Goal: Information Seeking & Learning: Learn about a topic

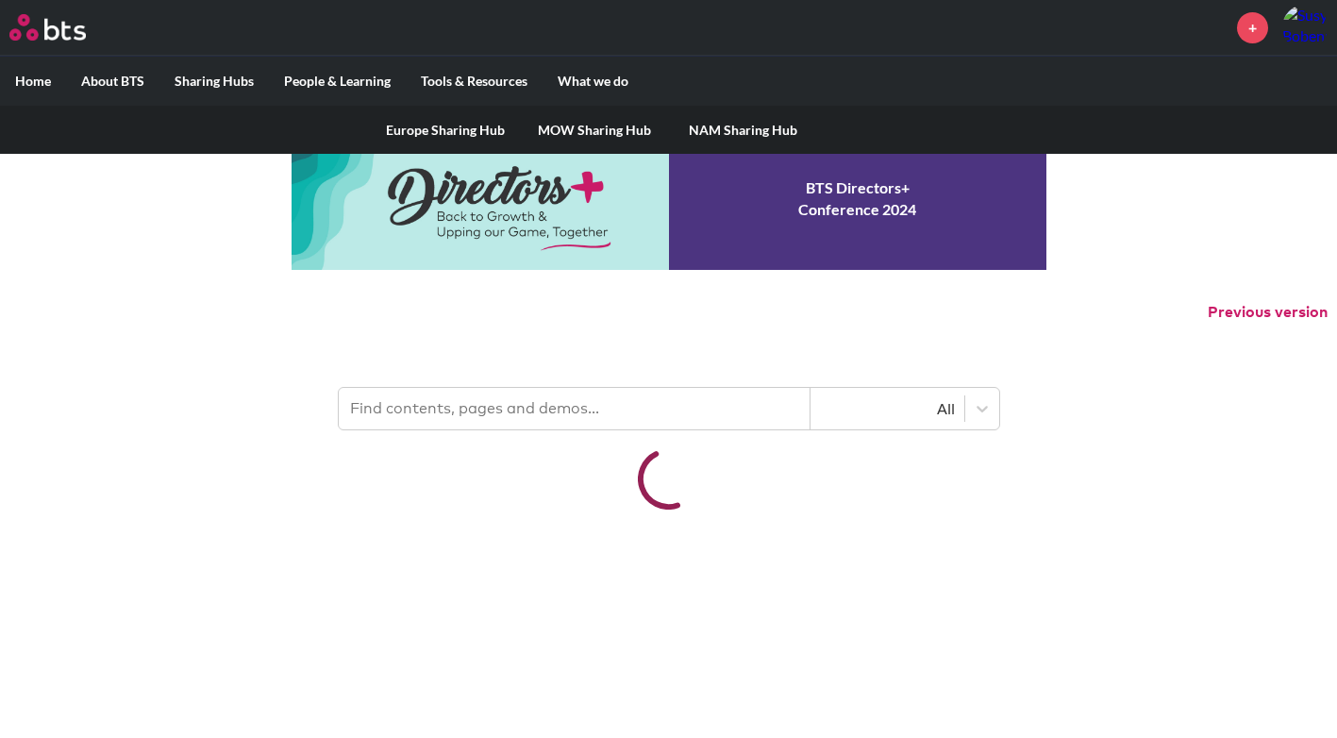
click at [225, 82] on label "Sharing Hubs" at bounding box center [213, 81] width 109 height 49
click at [0, 0] on input "Sharing Hubs" at bounding box center [0, 0] width 0 height 0
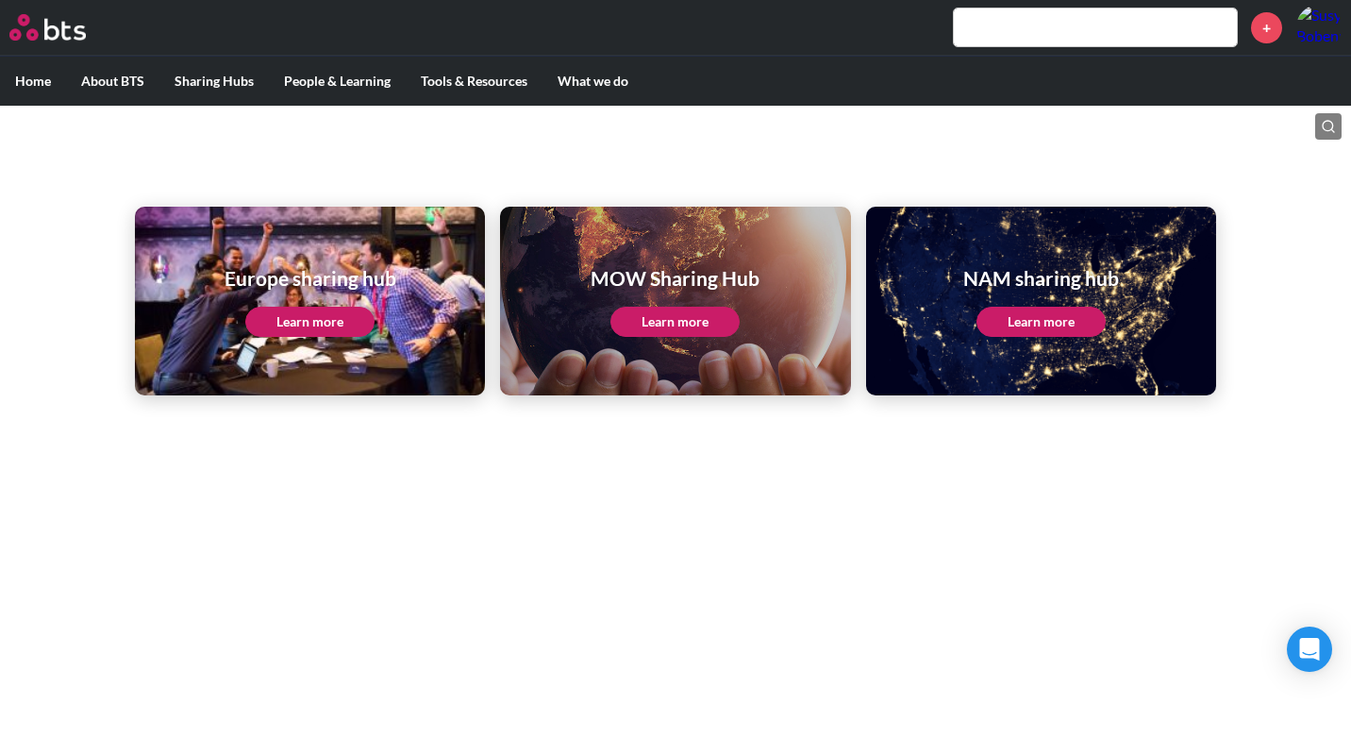
click at [663, 315] on link "Learn more" at bounding box center [674, 322] width 129 height 30
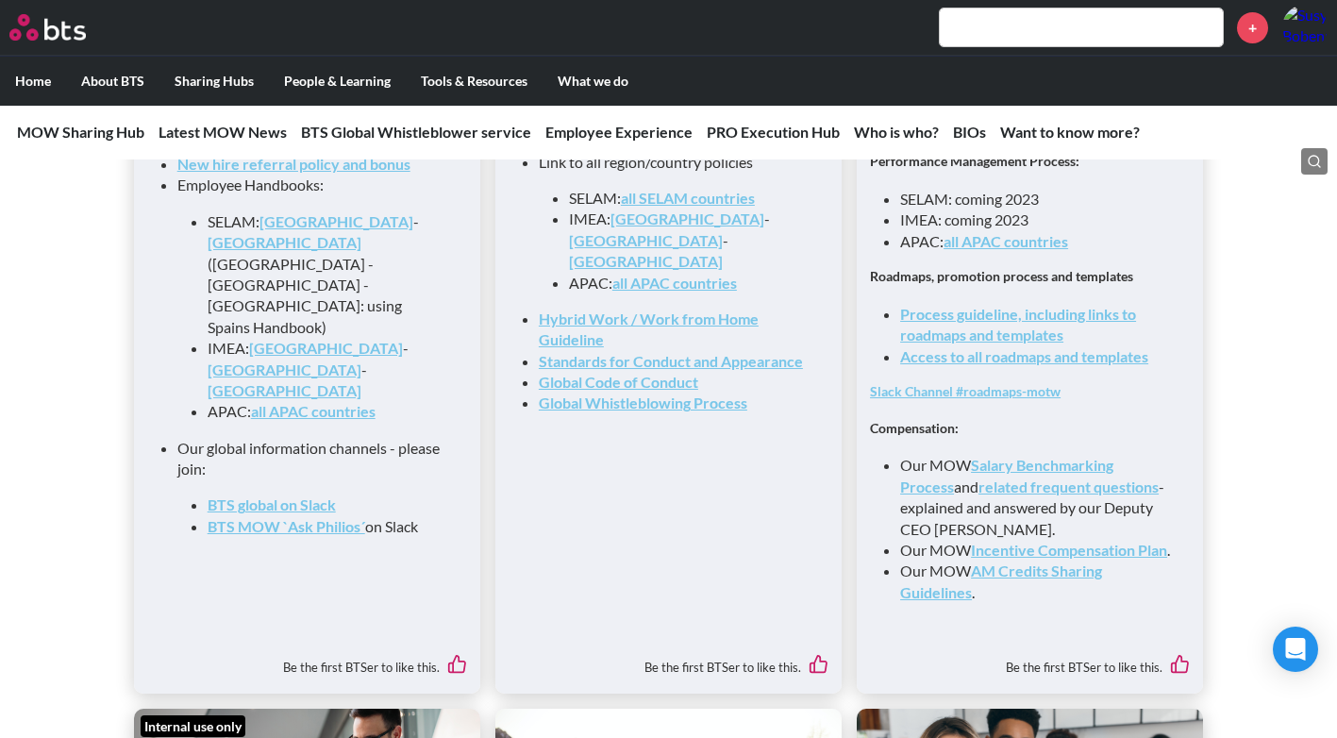
scroll to position [2139, 0]
click at [1009, 555] on link "Incentive Compensation Plan" at bounding box center [1069, 549] width 196 height 18
click at [1024, 579] on link "AM Credits Sharing Guidelines" at bounding box center [1001, 579] width 202 height 39
